Goal: Task Accomplishment & Management: Use online tool/utility

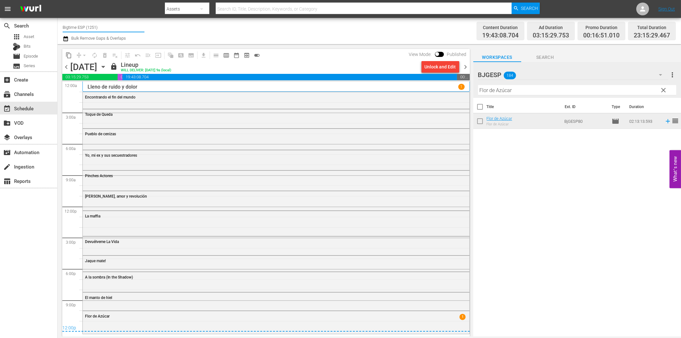
drag, startPoint x: 76, startPoint y: 28, endPoint x: 114, endPoint y: 27, distance: 38.4
click at [114, 27] on input "Bigtime ESP (1251)" at bounding box center [104, 27] width 82 height 15
click at [107, 27] on input "Bigtime ESP (1251)" at bounding box center [104, 27] width 82 height 15
drag, startPoint x: 77, startPoint y: 25, endPoint x: 111, endPoint y: 26, distance: 34.5
click at [111, 26] on input "Bigtime ESP (1251)" at bounding box center [104, 27] width 82 height 15
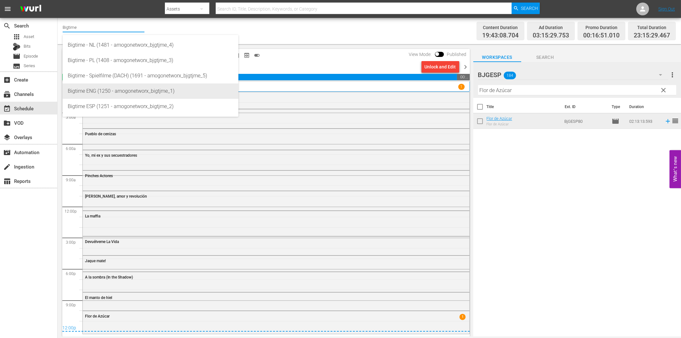
click at [114, 92] on div "Bigtime ENG (1250 - amogonetworx_bigtjme_1)" at bounding box center [151, 90] width 166 height 15
type input "Bigtime ENG (1250 - amogonetworx_bigtjme_1)"
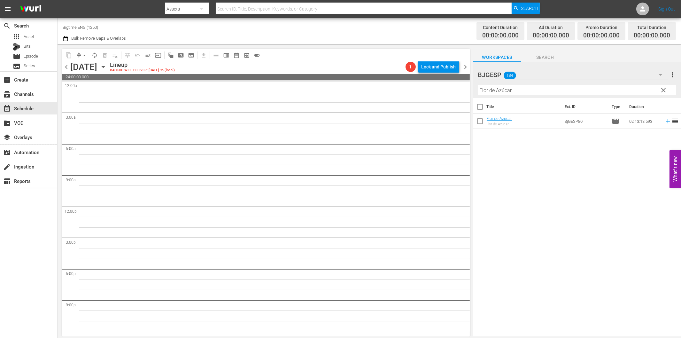
click at [105, 66] on icon "button" at bounding box center [103, 67] width 3 height 2
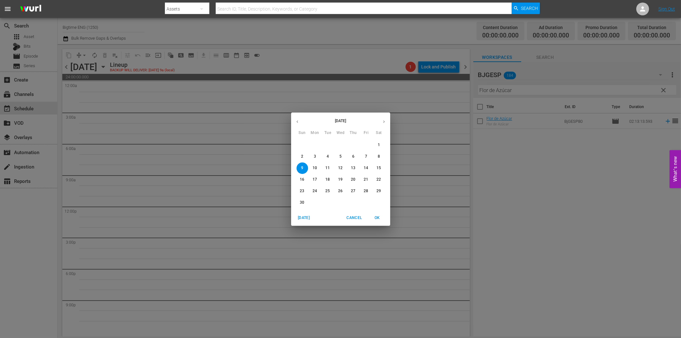
click at [314, 157] on span "3" at bounding box center [316, 156] width 12 height 5
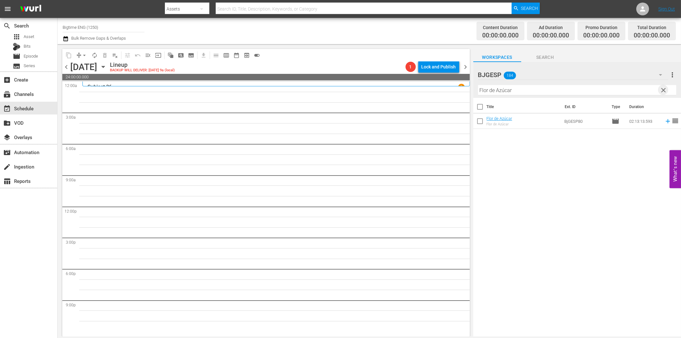
click at [664, 91] on span "clear" at bounding box center [664, 90] width 8 height 8
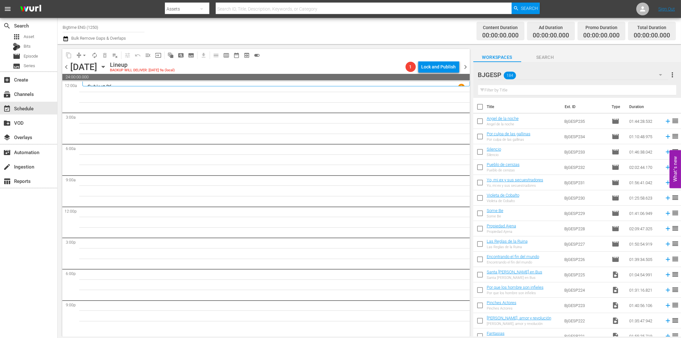
click at [660, 74] on icon "button" at bounding box center [660, 75] width 3 height 2
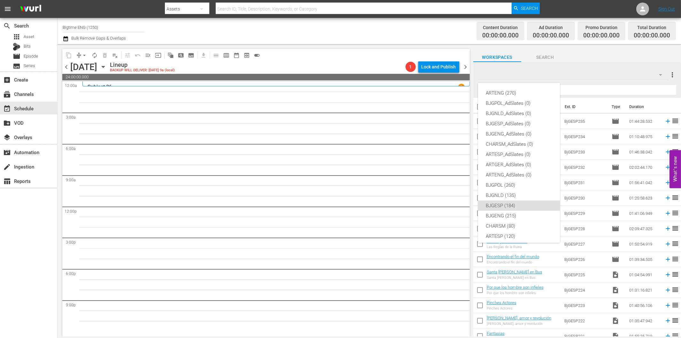
scroll to position [24, 0]
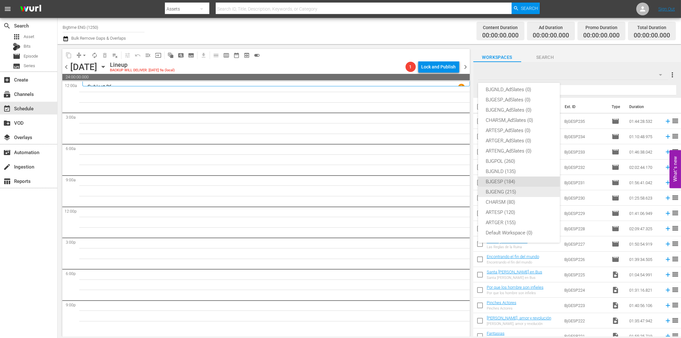
click at [515, 191] on div "BJGENG (215)" at bounding box center [519, 192] width 67 height 10
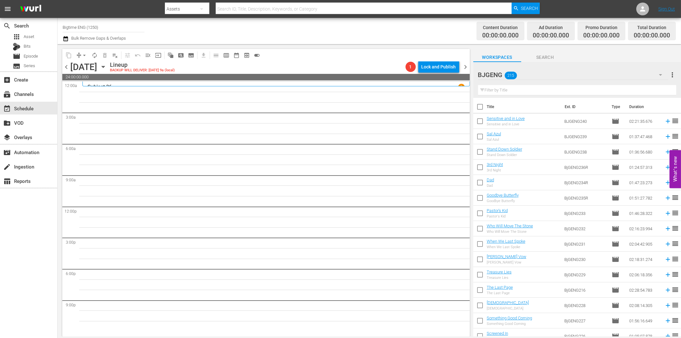
click at [540, 89] on input "text" at bounding box center [577, 90] width 198 height 10
paste input "Best of Seven"
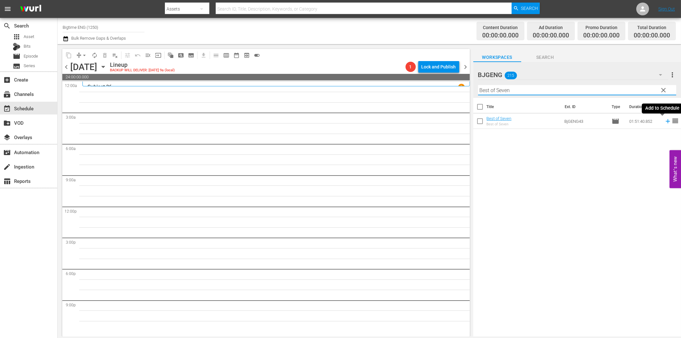
click at [665, 121] on icon at bounding box center [668, 121] width 7 height 7
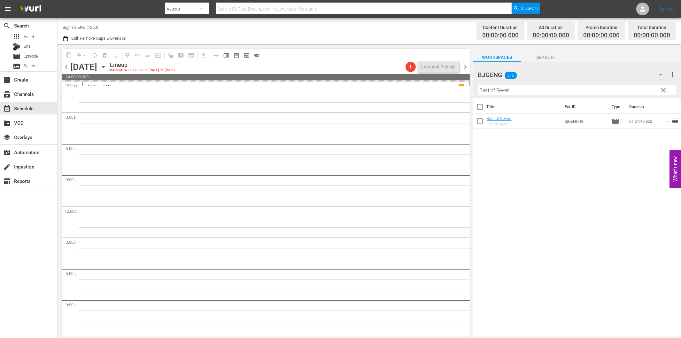
click at [68, 69] on span "chevron_left" at bounding box center [66, 67] width 8 height 8
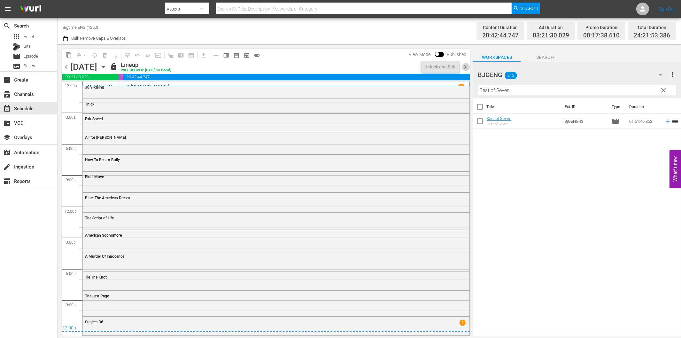
click at [466, 67] on span "chevron_right" at bounding box center [466, 67] width 8 height 8
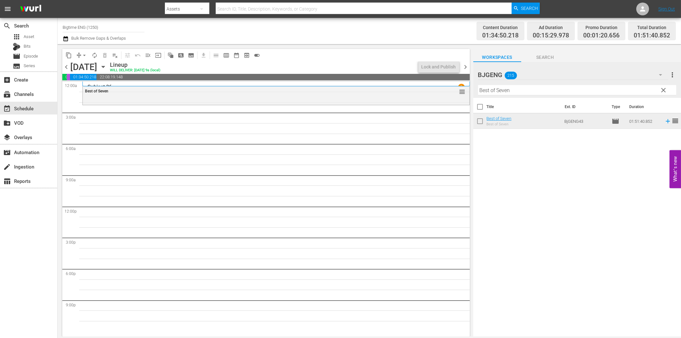
click at [521, 88] on input "Best of Seven" at bounding box center [577, 90] width 198 height 10
paste input "Stand Down Soldier"
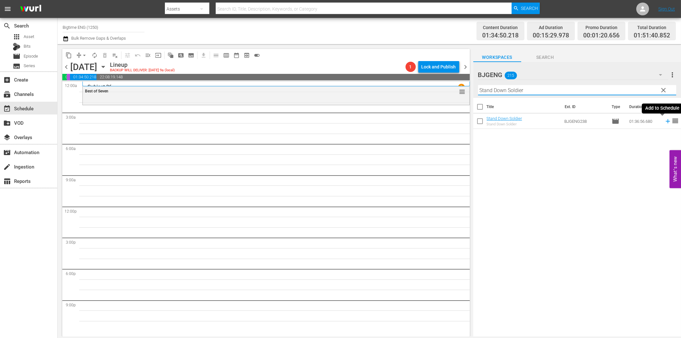
type input "Stand Down Soldier"
click at [665, 120] on icon at bounding box center [668, 121] width 7 height 7
